Goal: Use online tool/utility: Use online tool/utility

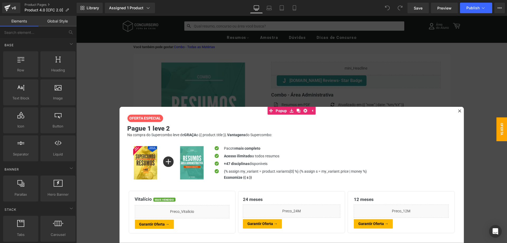
click at [454, 55] on div at bounding box center [291, 129] width 431 height 227
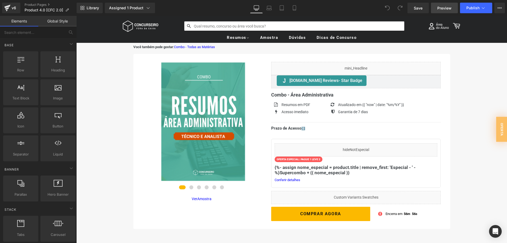
click at [443, 9] on span "Preview" at bounding box center [444, 8] width 14 height 6
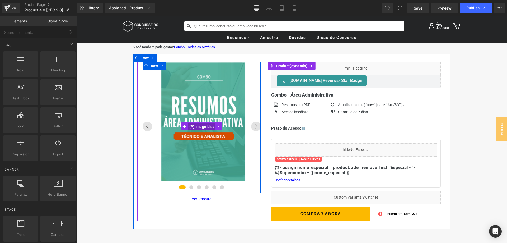
click at [202, 127] on span "(P) Image List" at bounding box center [201, 127] width 27 height 8
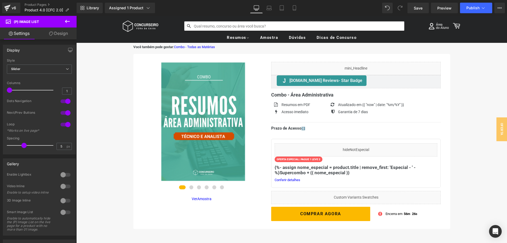
click at [51, 34] on icon at bounding box center [51, 33] width 4 height 4
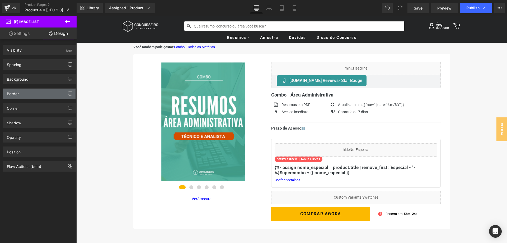
click at [40, 94] on div "Border" at bounding box center [39, 93] width 72 height 10
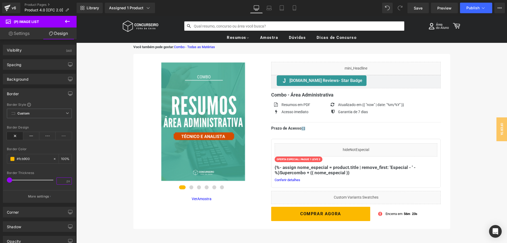
click at [66, 183] on input "number" at bounding box center [61, 181] width 9 height 7
click at [33, 136] on icon at bounding box center [31, 136] width 16 height 8
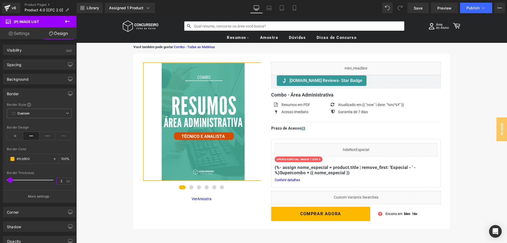
click at [62, 182] on input "2" at bounding box center [61, 181] width 9 height 7
type input "1"
click at [13, 158] on span at bounding box center [12, 159] width 4 height 4
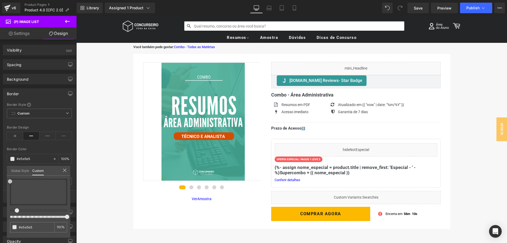
drag, startPoint x: 17, startPoint y: 188, endPoint x: 8, endPoint y: 181, distance: 11.7
click at [8, 181] on div "#fcb900 100 %" at bounding box center [38, 208] width 63 height 59
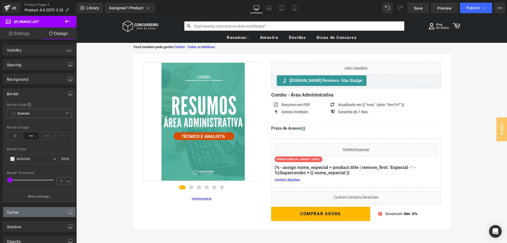
click at [28, 211] on div "Corner" at bounding box center [39, 212] width 72 height 10
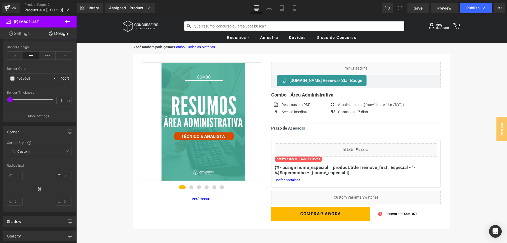
scroll to position [81, 0]
click at [17, 175] on input "text" at bounding box center [15, 175] width 16 height 9
click at [41, 166] on div "Radius (px)" at bounding box center [39, 165] width 65 height 4
click at [17, 174] on input "4" at bounding box center [15, 175] width 16 height 9
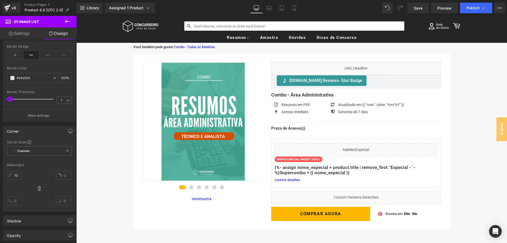
click at [38, 166] on div "Radius (px)" at bounding box center [39, 165] width 65 height 4
click at [44, 162] on div "Corner Style Custom Custom Setup Global Style Custom Setup Global Style Radius …" at bounding box center [39, 175] width 72 height 71
click at [416, 7] on span "Save" at bounding box center [418, 8] width 9 height 6
click at [20, 57] on icon at bounding box center [15, 55] width 16 height 8
click at [6, 99] on div "Border Style Custom Custom Setup Global Style Custom Setup Global Style Border …" at bounding box center [39, 71] width 72 height 100
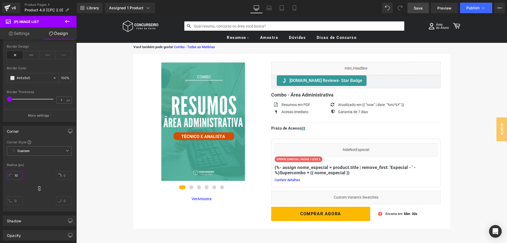
click at [15, 176] on input "10" at bounding box center [15, 175] width 16 height 9
type input "0"
click at [35, 161] on div at bounding box center [39, 159] width 65 height 3
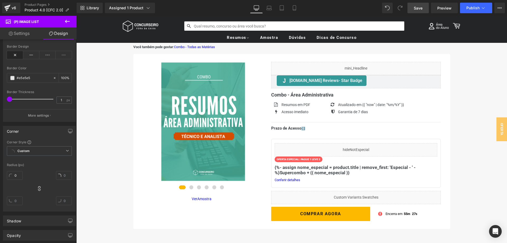
click at [422, 7] on span "Save" at bounding box center [418, 8] width 9 height 6
